Goal: Find specific page/section: Find specific page/section

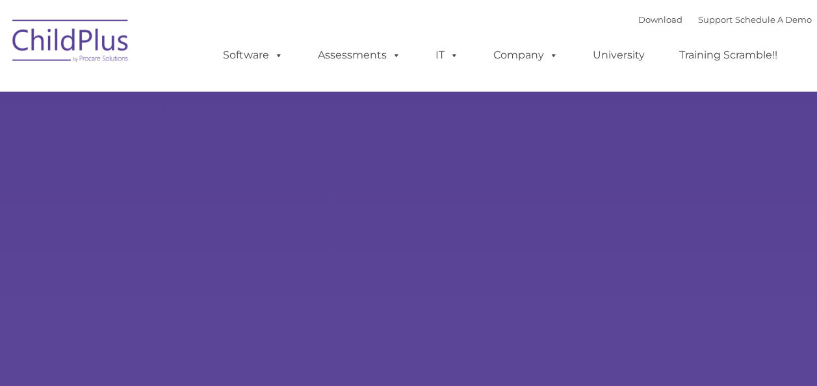
select select "MEDIUM"
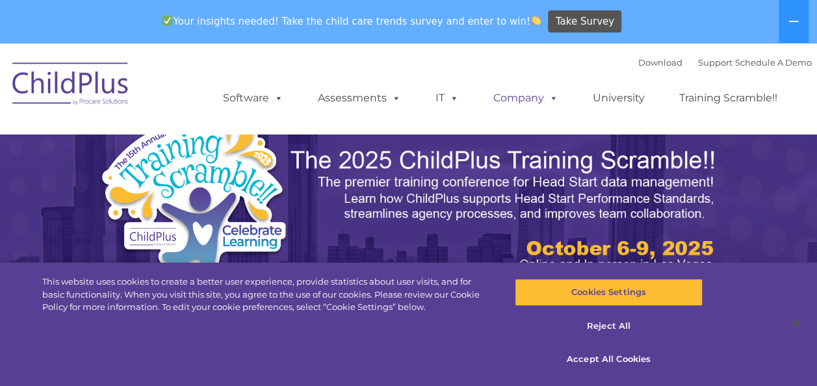
click at [498, 95] on link "Company" at bounding box center [525, 98] width 91 height 26
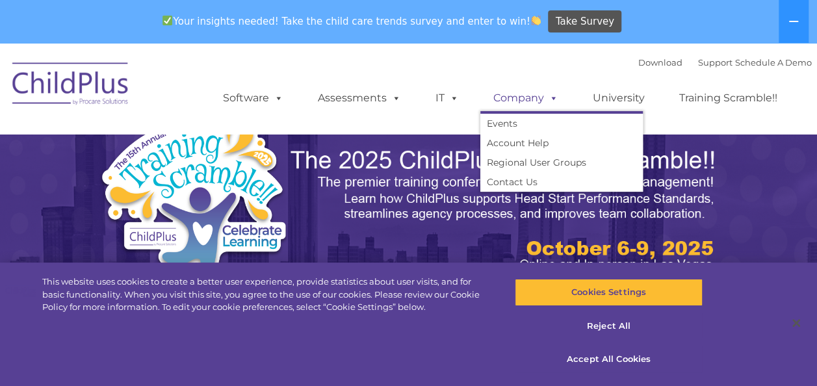
scroll to position [43, 0]
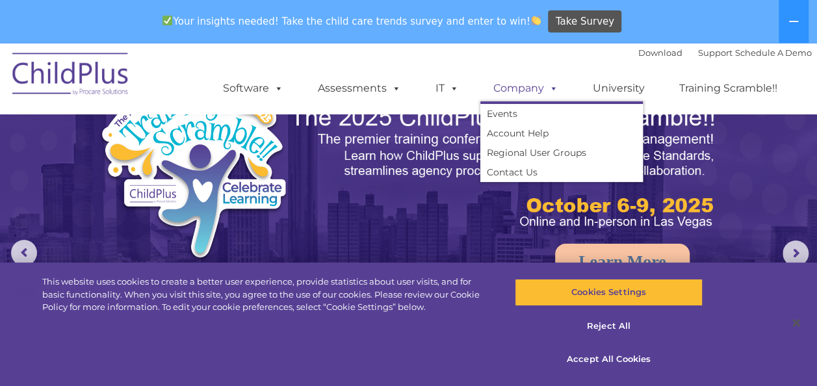
click at [517, 88] on link "Company" at bounding box center [525, 88] width 91 height 26
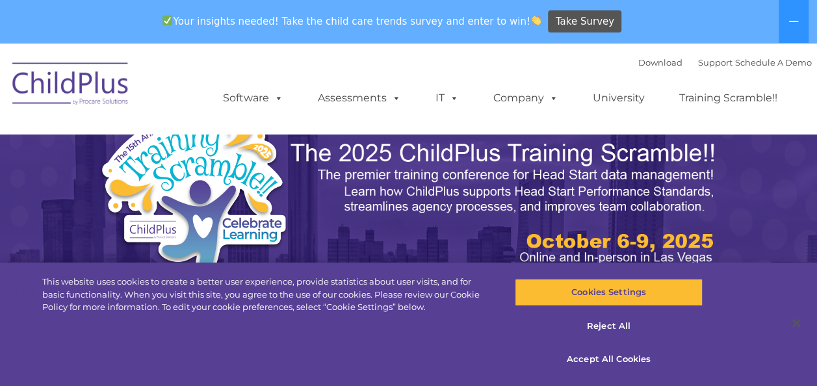
scroll to position [6, 0]
click at [249, 91] on link "Software" at bounding box center [253, 98] width 86 height 26
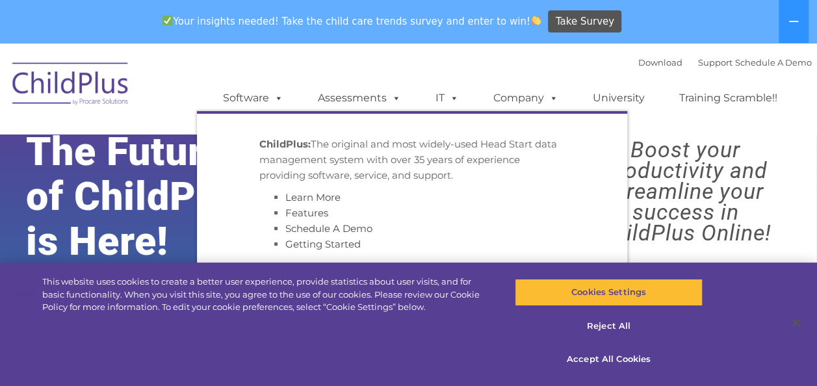
scroll to position [0, 0]
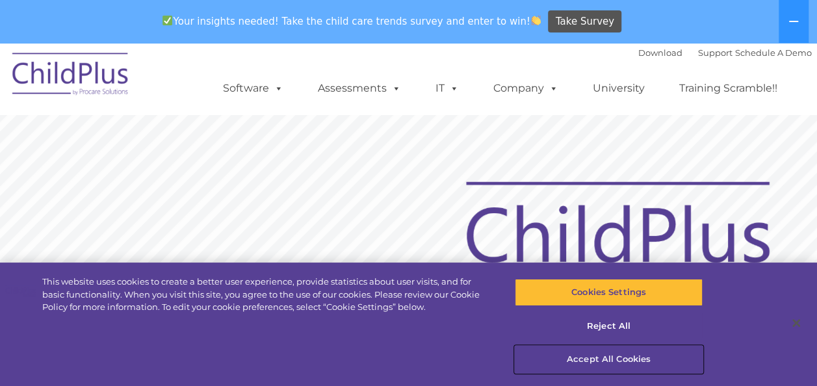
click at [580, 353] on button "Accept All Cookies" at bounding box center [608, 359] width 188 height 27
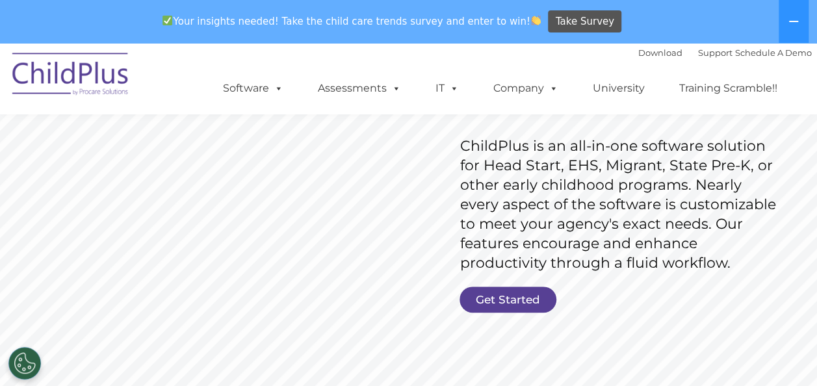
scroll to position [186, 0]
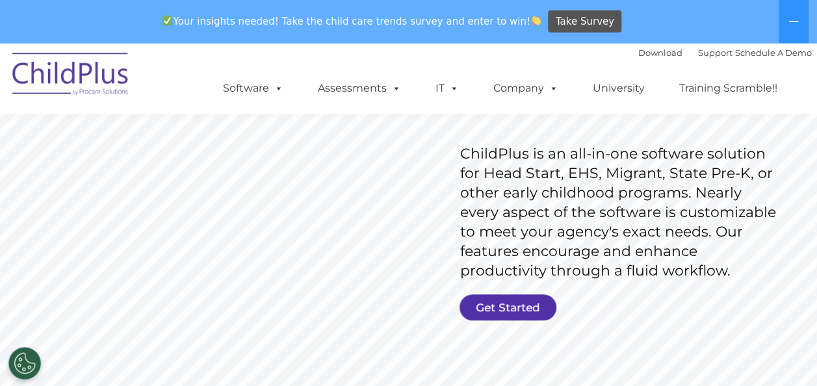
click at [488, 309] on link "Get Started" at bounding box center [507, 307] width 97 height 26
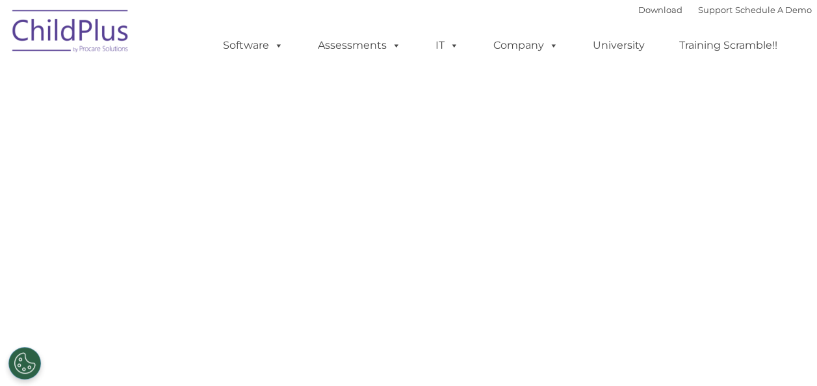
select select "MEDIUM"
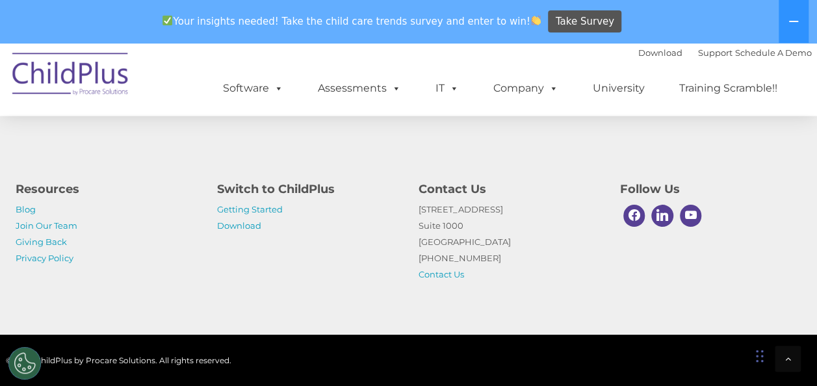
scroll to position [790, 0]
